Goal: Find specific page/section: Find specific page/section

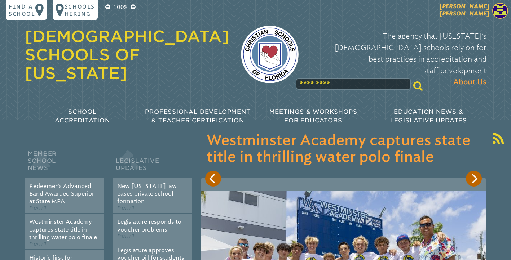
click at [482, 12] on span "[PERSON_NAME] [PERSON_NAME]" at bounding box center [464, 10] width 50 height 14
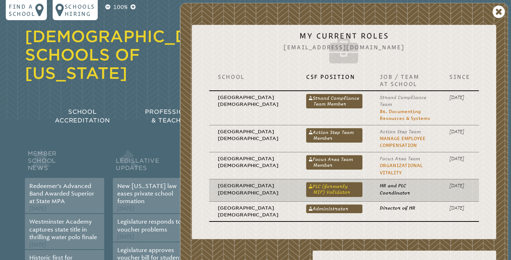
click at [312, 186] on link "PLC (formerly MIP) Validator" at bounding box center [334, 189] width 56 height 14
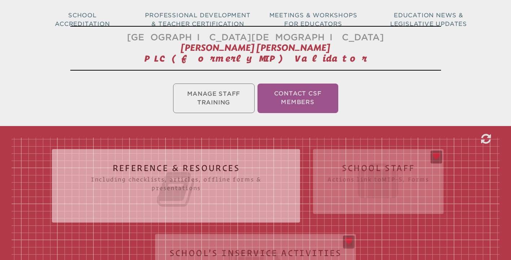
scroll to position [119, 0]
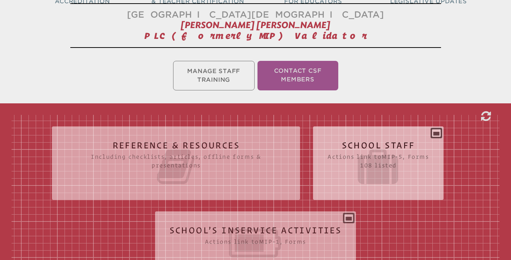
click at [390, 168] on icon at bounding box center [377, 167] width 101 height 40
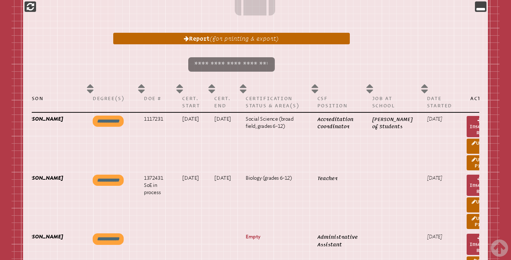
scroll to position [327, 0]
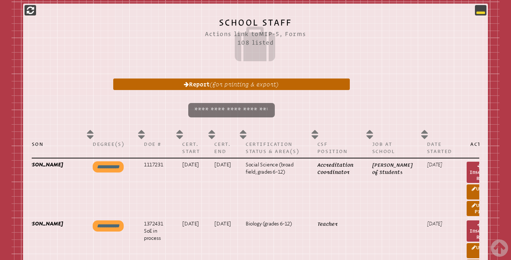
click at [486, 9] on p at bounding box center [481, 10] width 12 height 10
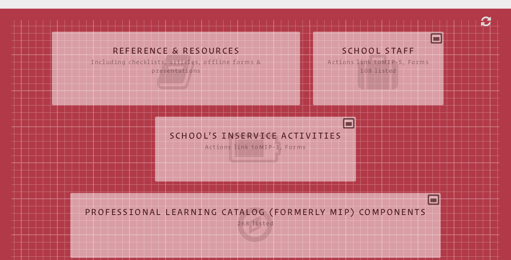
scroll to position [206, 0]
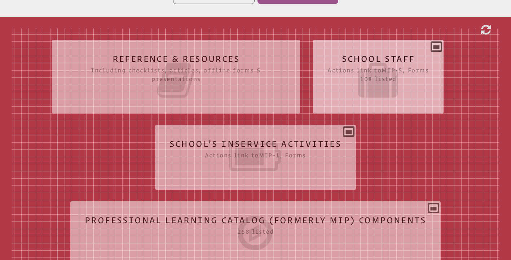
click at [440, 47] on div "School Staff Actions link to mip-5 , Forms 108 listed Report (for printing & ex…" at bounding box center [378, 74] width 130 height 56
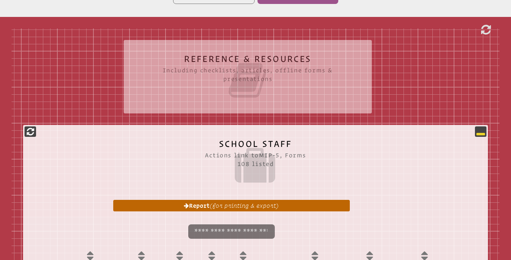
click at [483, 131] on icon at bounding box center [480, 131] width 9 height 9
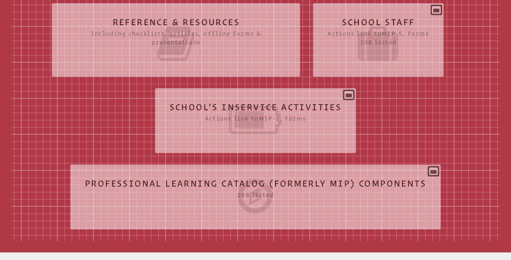
scroll to position [250, 0]
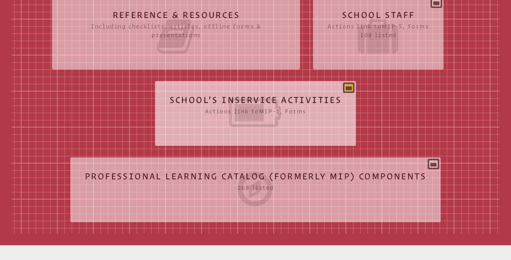
click at [346, 86] on icon at bounding box center [348, 87] width 9 height 9
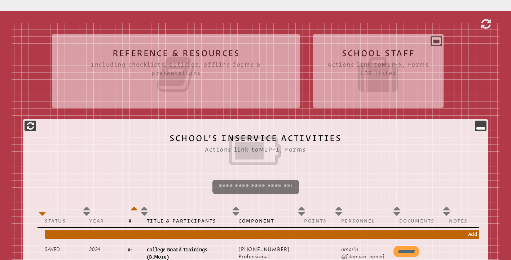
scroll to position [209, 0]
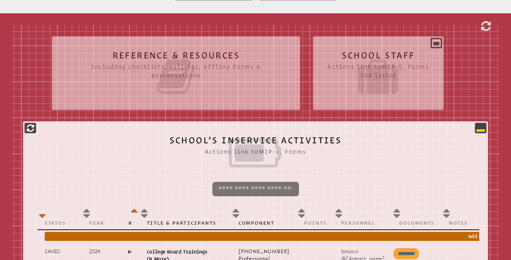
click at [483, 127] on icon at bounding box center [480, 128] width 9 height 9
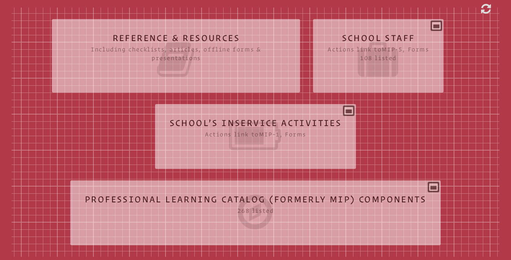
scroll to position [221, 0]
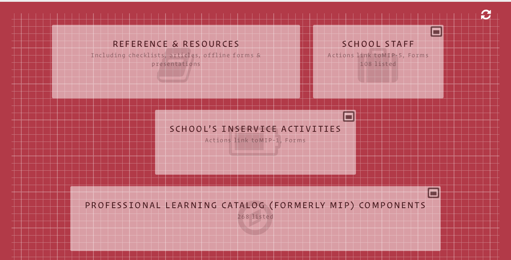
click at [484, 15] on icon at bounding box center [486, 15] width 10 height 12
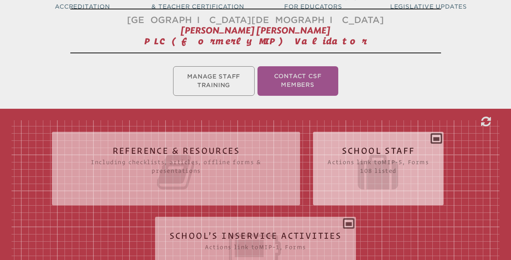
scroll to position [0, 0]
